Goal: Task Accomplishment & Management: Use online tool/utility

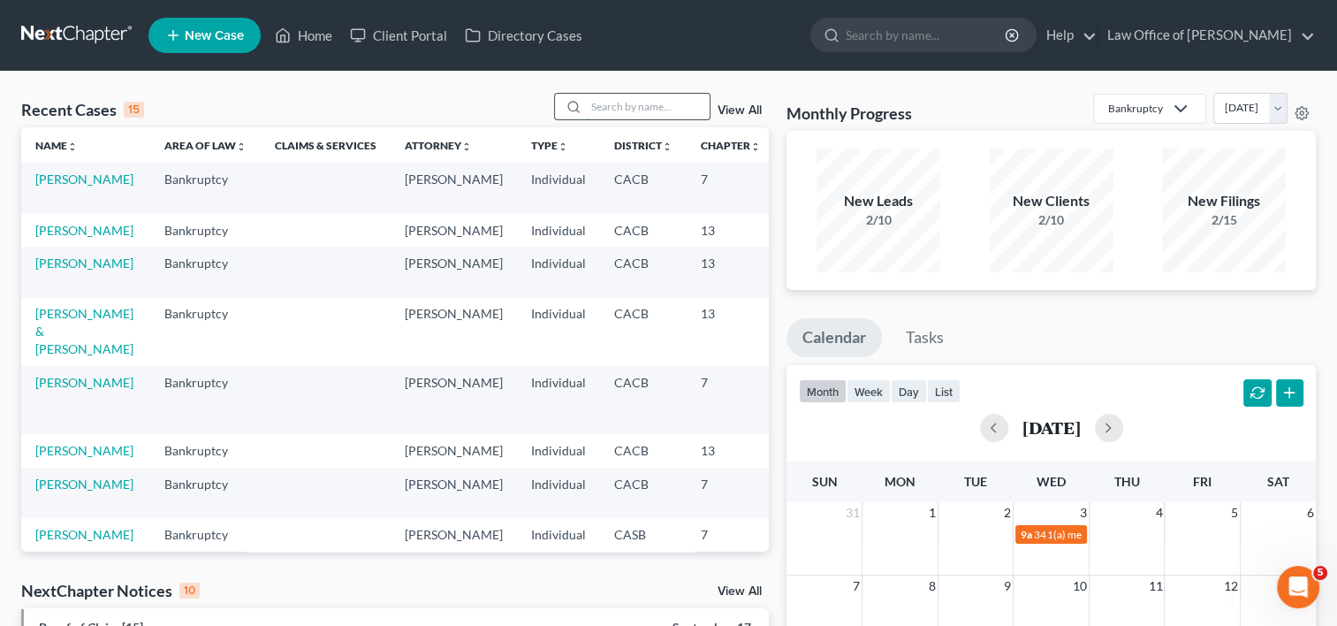
click at [629, 106] on input "search" at bounding box center [648, 107] width 124 height 26
type input "[PERSON_NAME]"
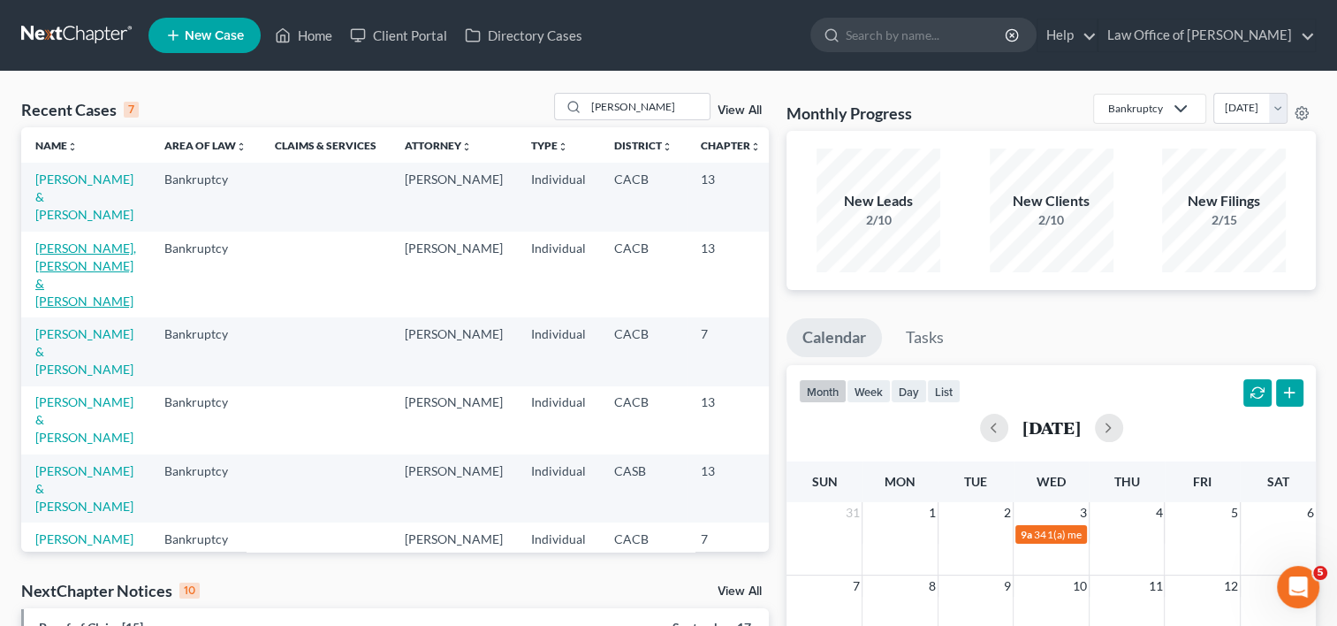
click at [50, 308] on link "[PERSON_NAME], [PERSON_NAME] & [PERSON_NAME]" at bounding box center [85, 274] width 101 height 68
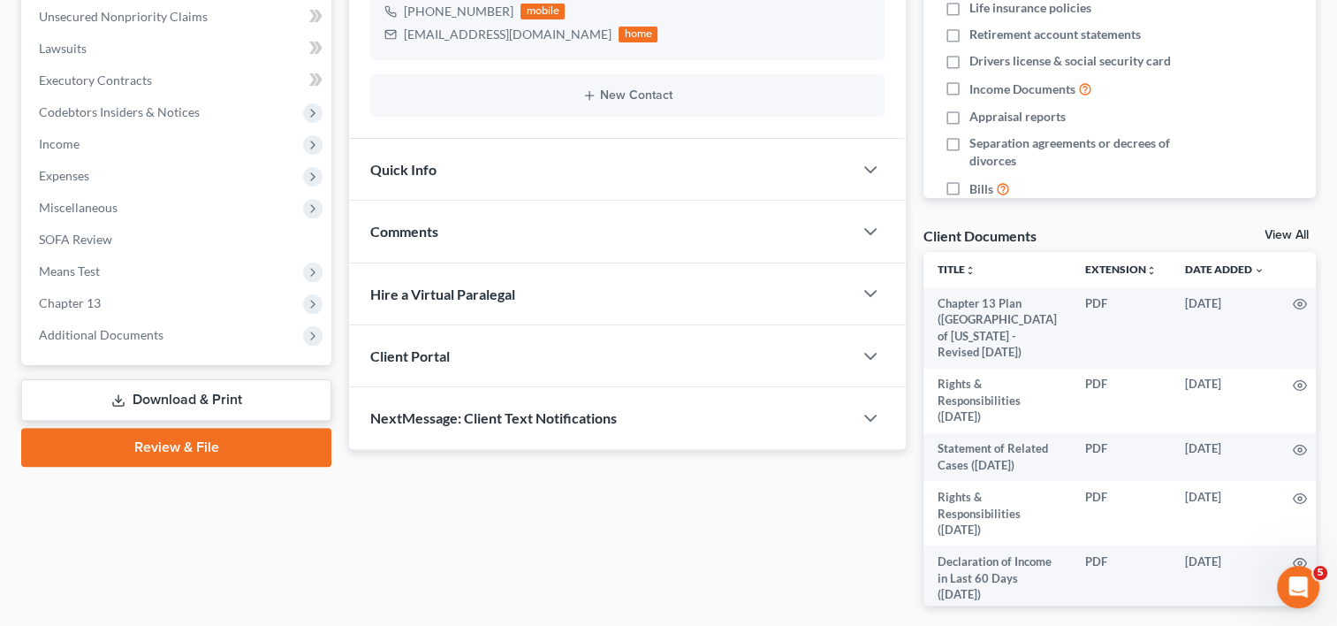
scroll to position [512, 0]
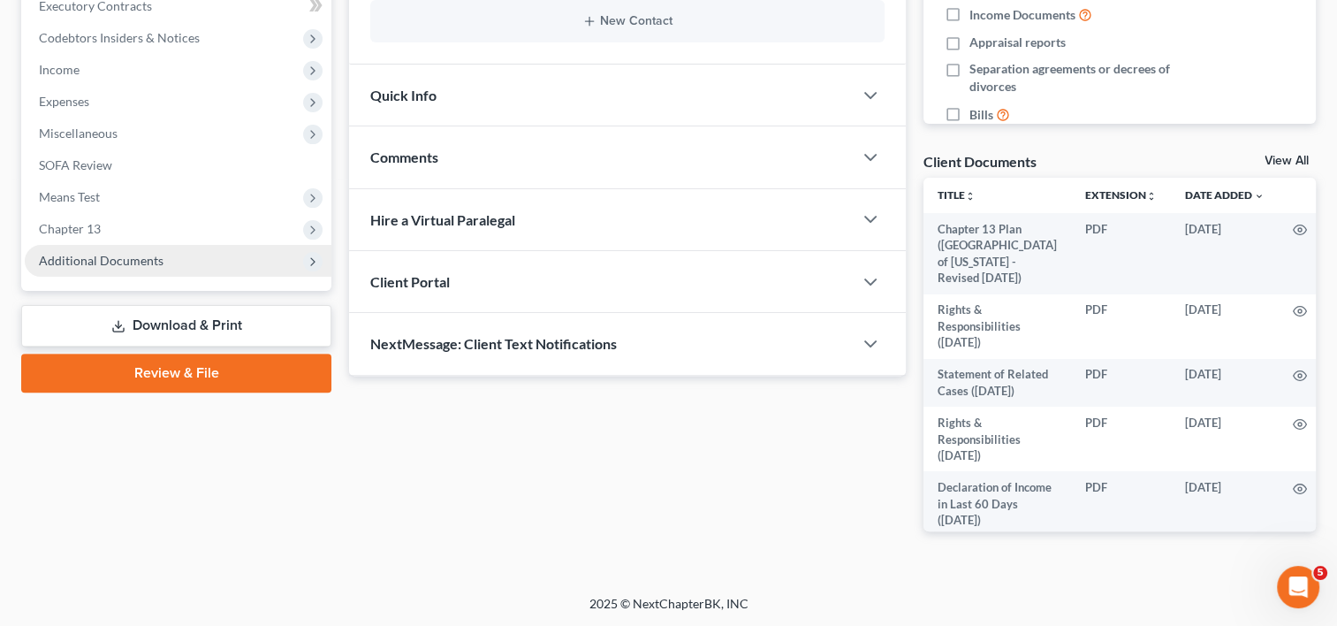
click at [93, 263] on span "Additional Documents" at bounding box center [101, 260] width 125 height 15
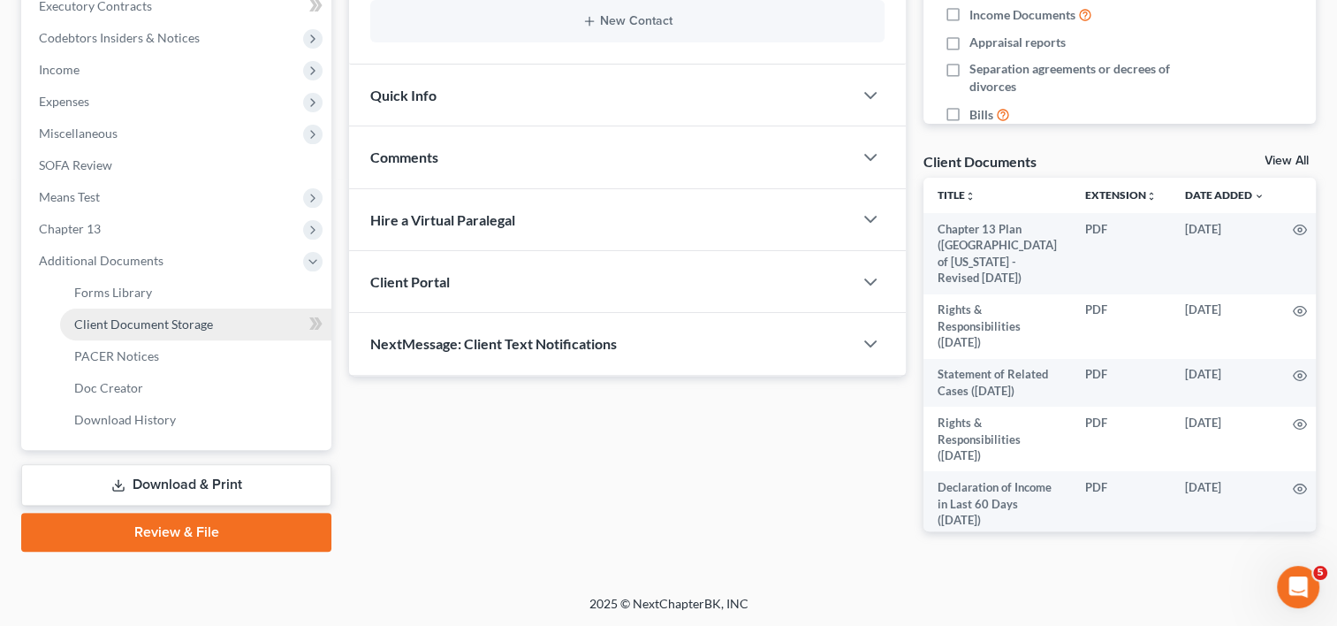
click at [144, 312] on link "Client Document Storage" at bounding box center [195, 324] width 271 height 32
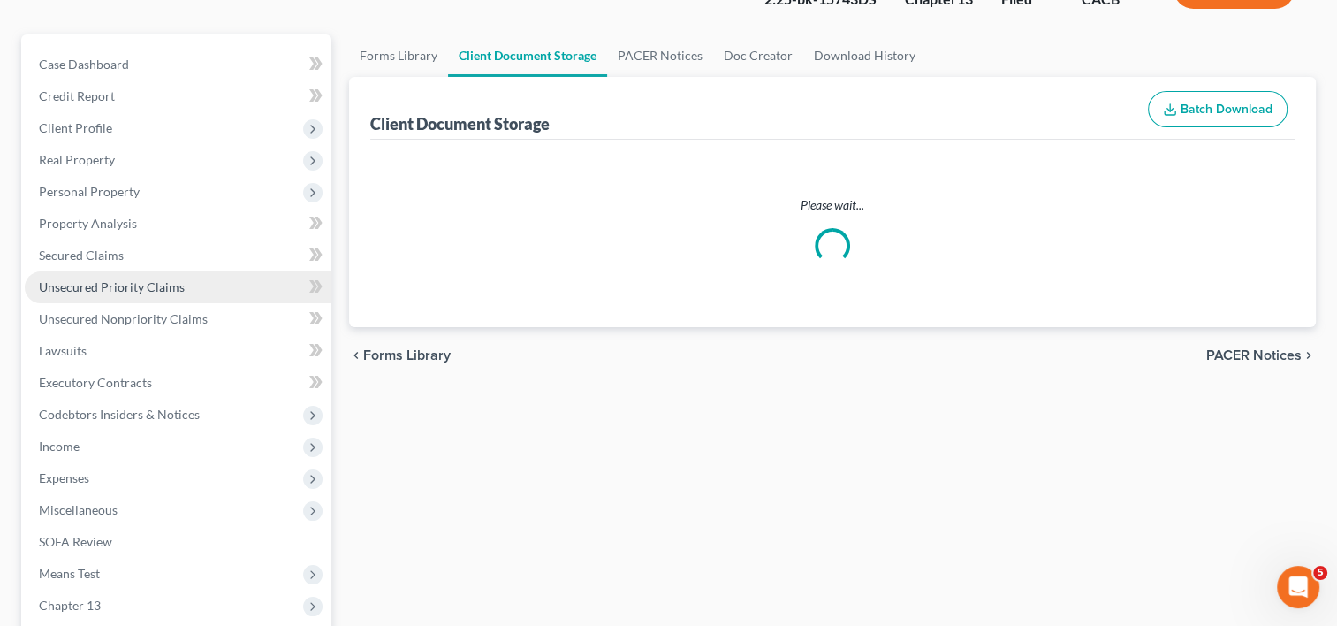
select select "12"
select select "11"
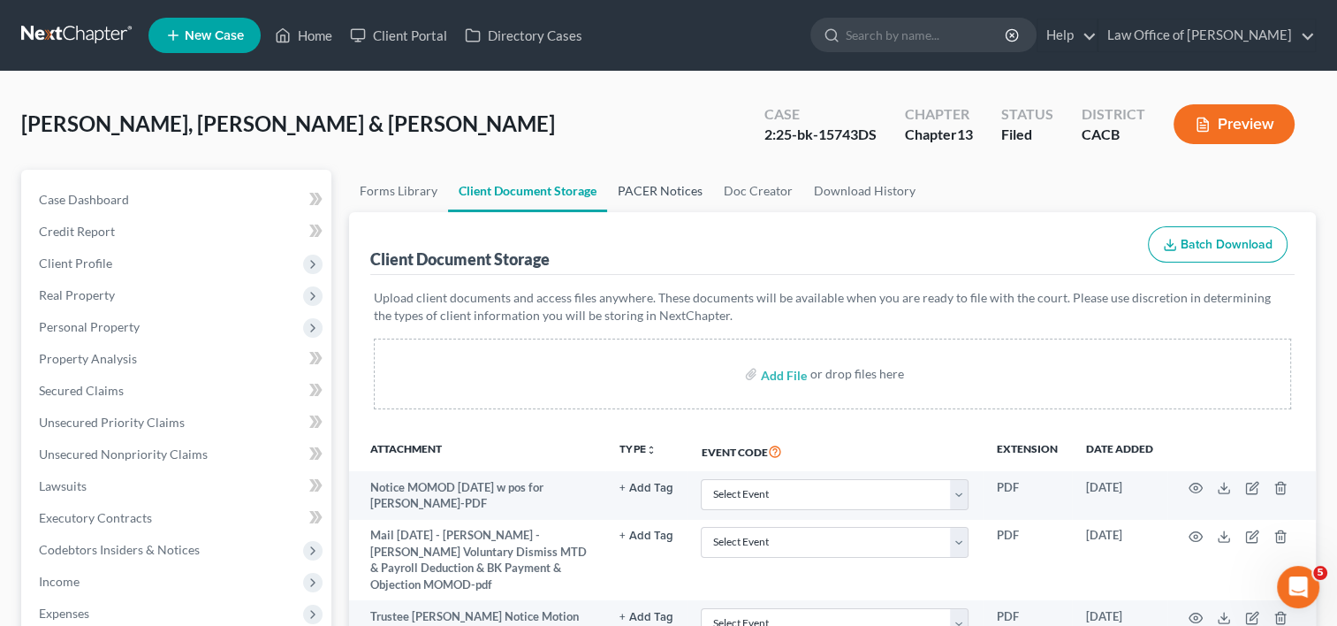
click at [666, 187] on link "PACER Notices" at bounding box center [660, 191] width 106 height 42
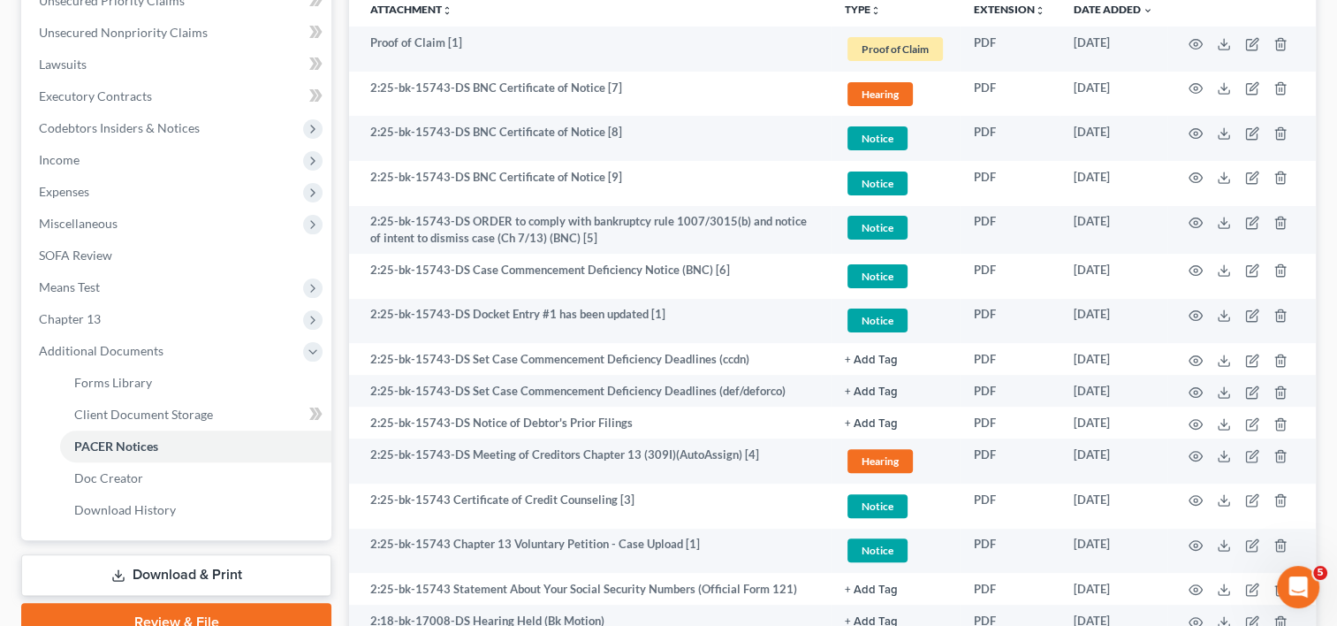
scroll to position [398, 0]
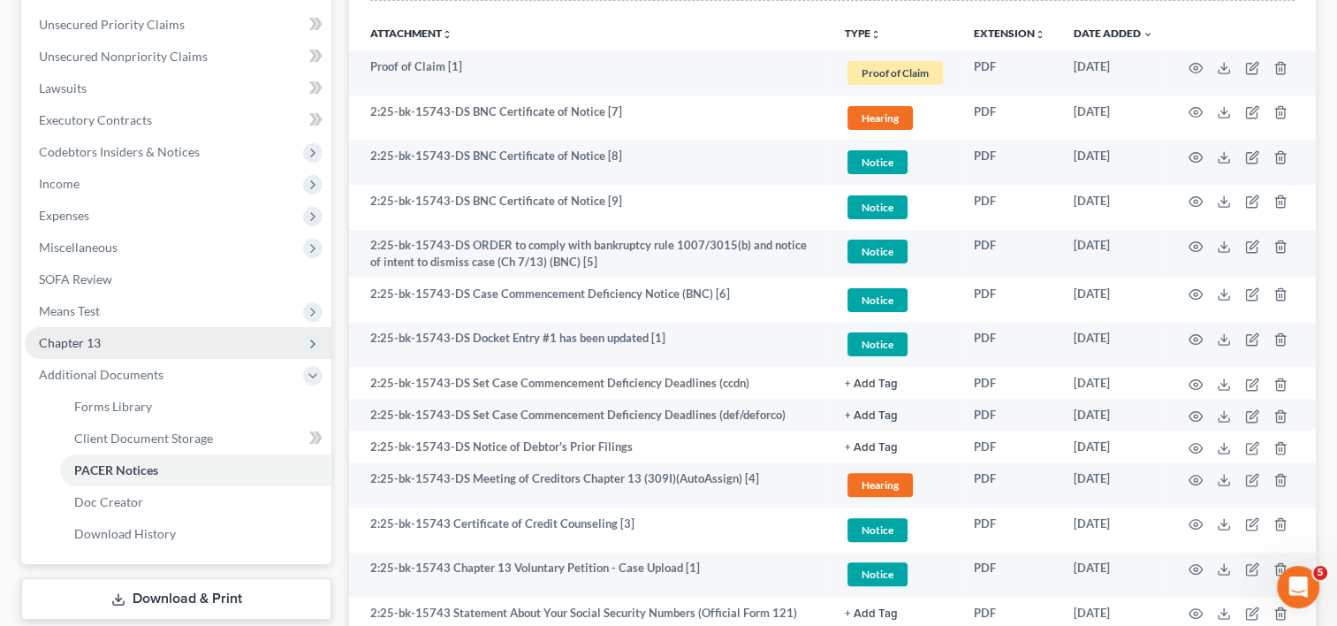
click at [75, 347] on span "Chapter 13" at bounding box center [70, 342] width 62 height 15
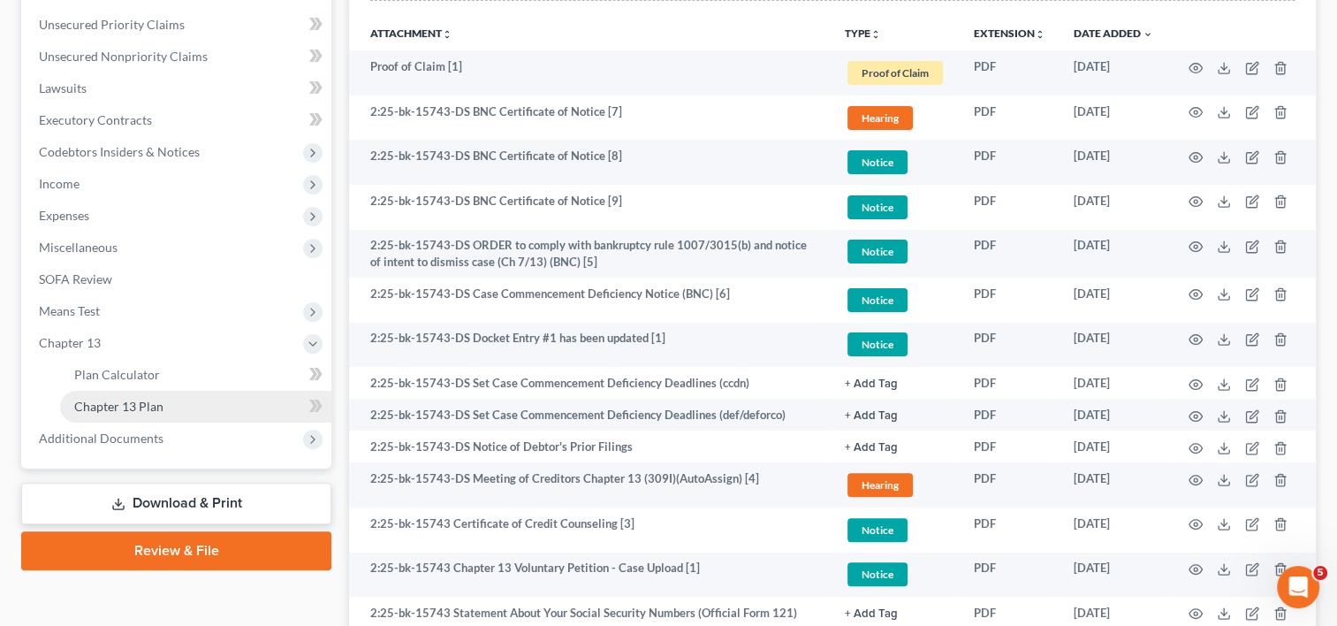
click at [138, 411] on span "Chapter 13 Plan" at bounding box center [118, 406] width 89 height 15
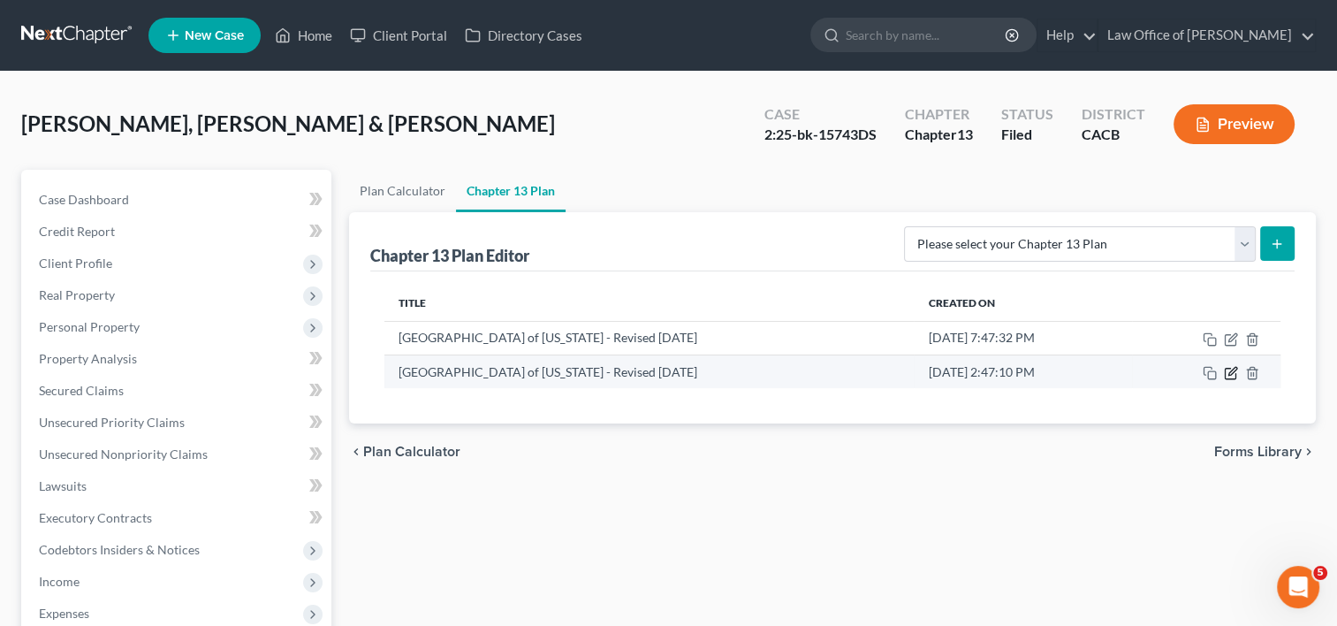
click at [1232, 375] on icon "button" at bounding box center [1231, 373] width 14 height 14
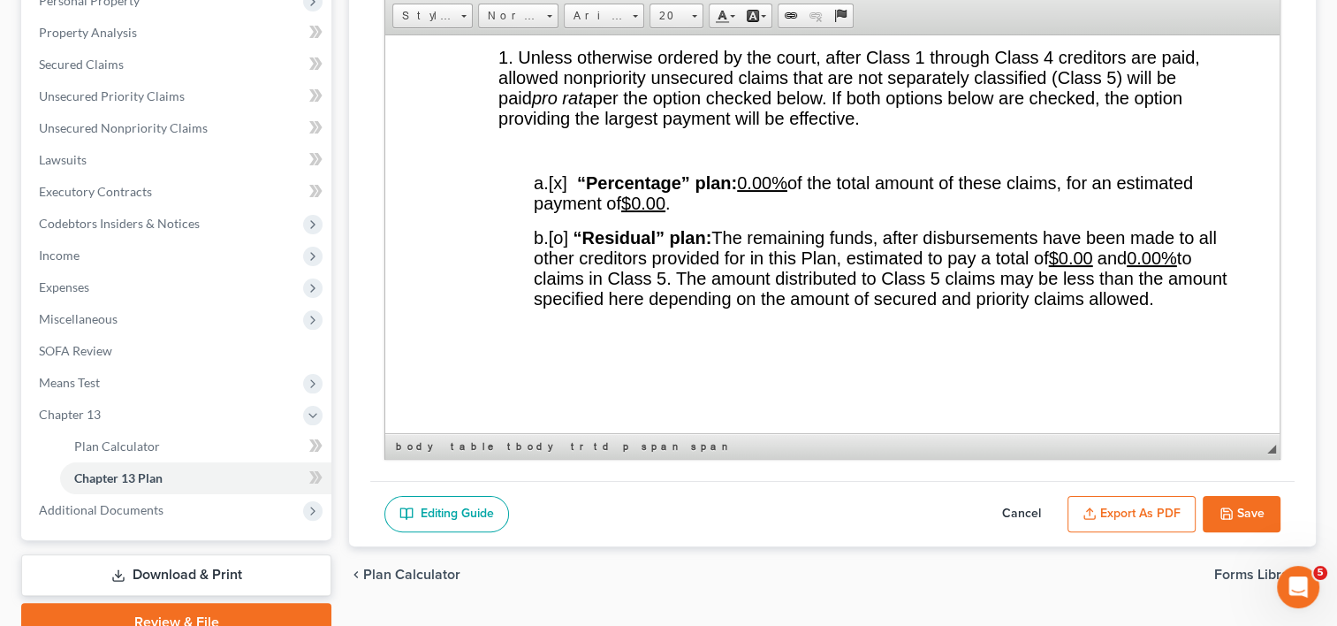
scroll to position [3532, 0]
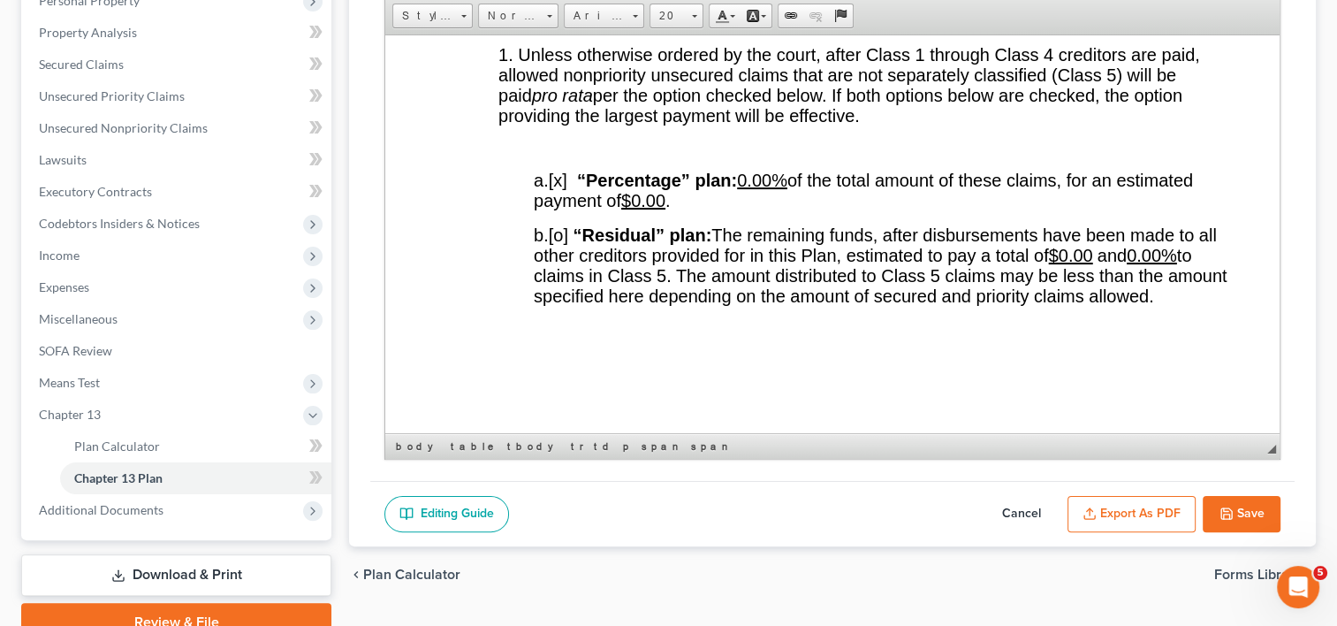
click at [937, 565] on div "chevron_left Plan Calculator Forms Library chevron_right" at bounding box center [832, 574] width 967 height 57
